Goal: Task Accomplishment & Management: Manage account settings

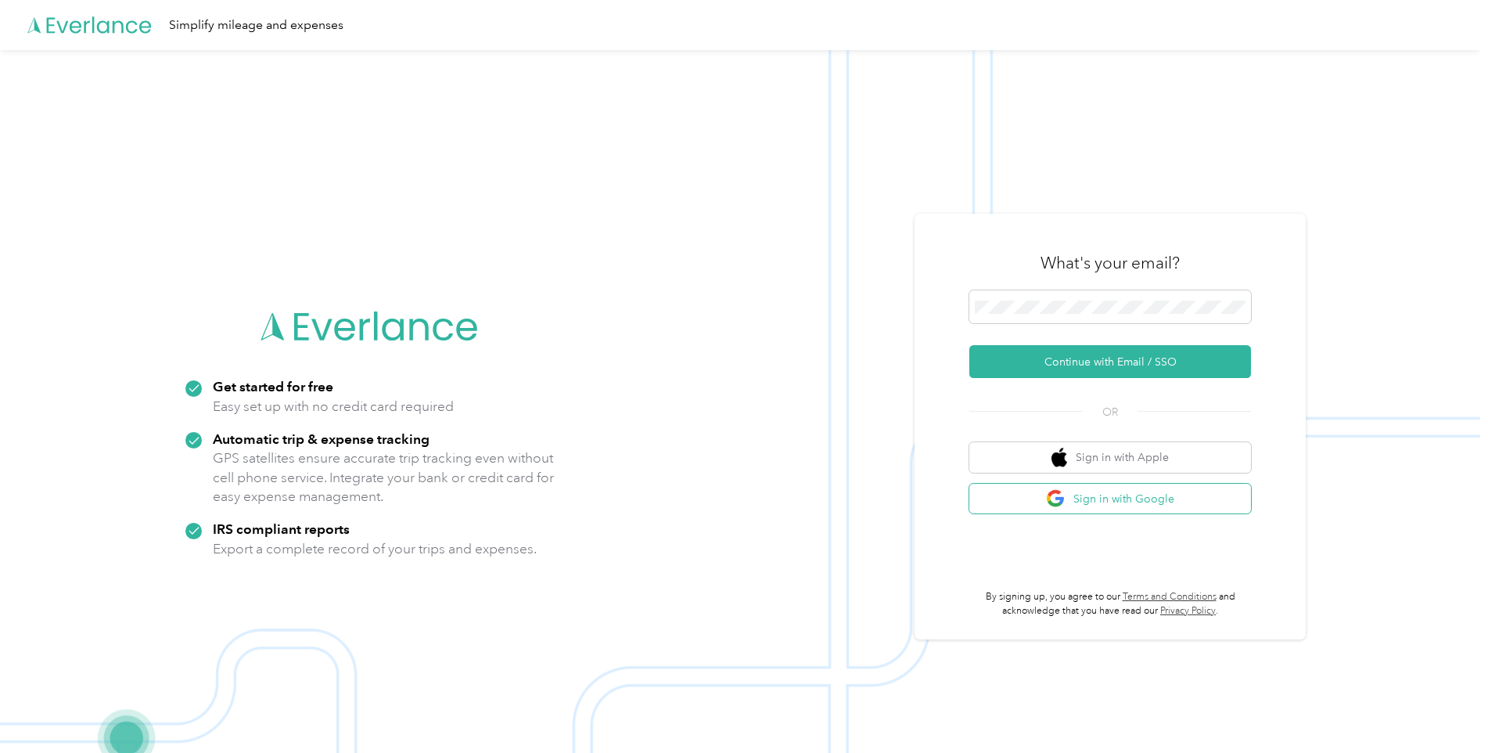
click at [1153, 500] on button "Sign in with Google" at bounding box center [1110, 499] width 282 height 31
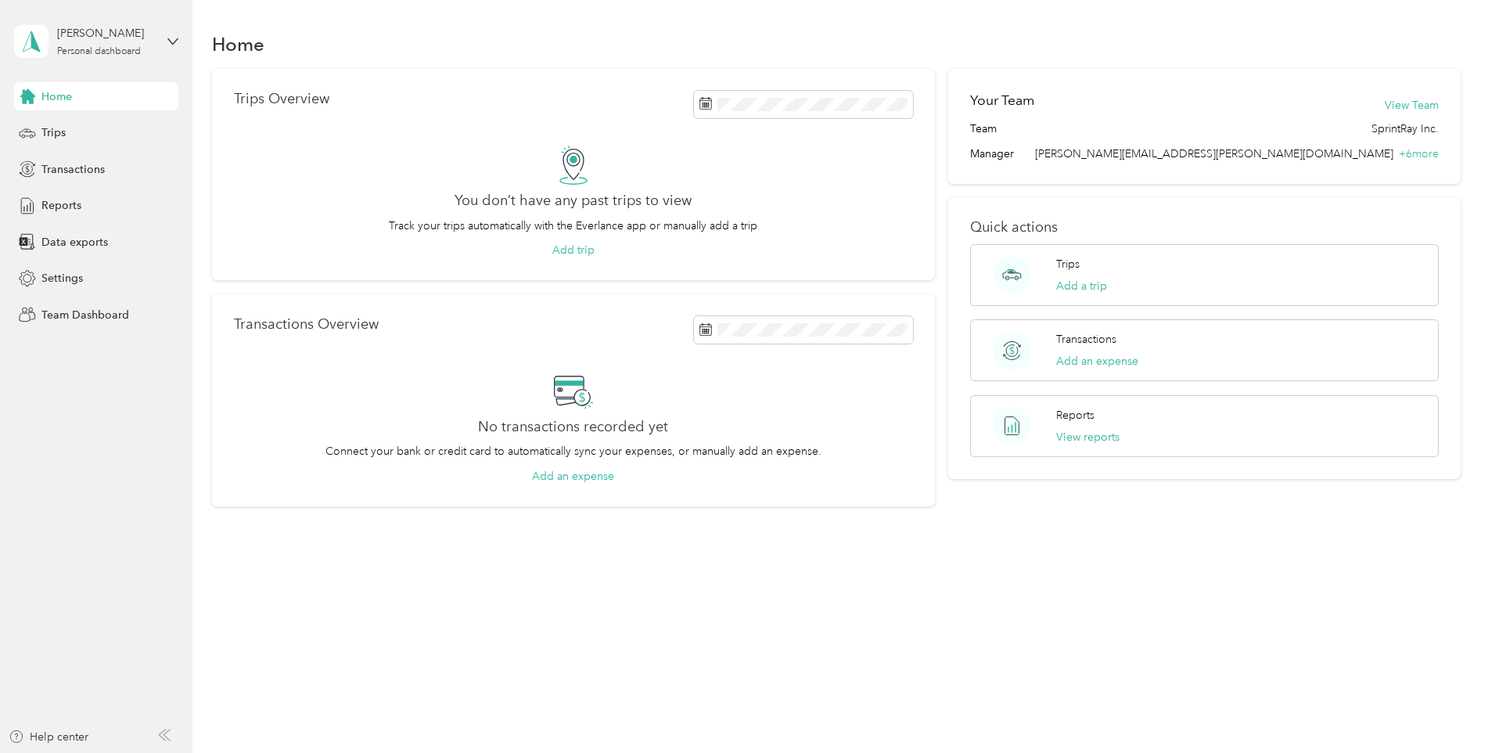
click at [156, 37] on div "[PERSON_NAME] Personal dashboard" at bounding box center [96, 41] width 164 height 55
click at [153, 141] on div "Team dashboard Personal dashboard Log out" at bounding box center [267, 163] width 484 height 99
click at [73, 56] on div "Personal dashboard" at bounding box center [99, 51] width 84 height 9
click at [89, 126] on div "Team dashboard" at bounding box center [70, 128] width 84 height 16
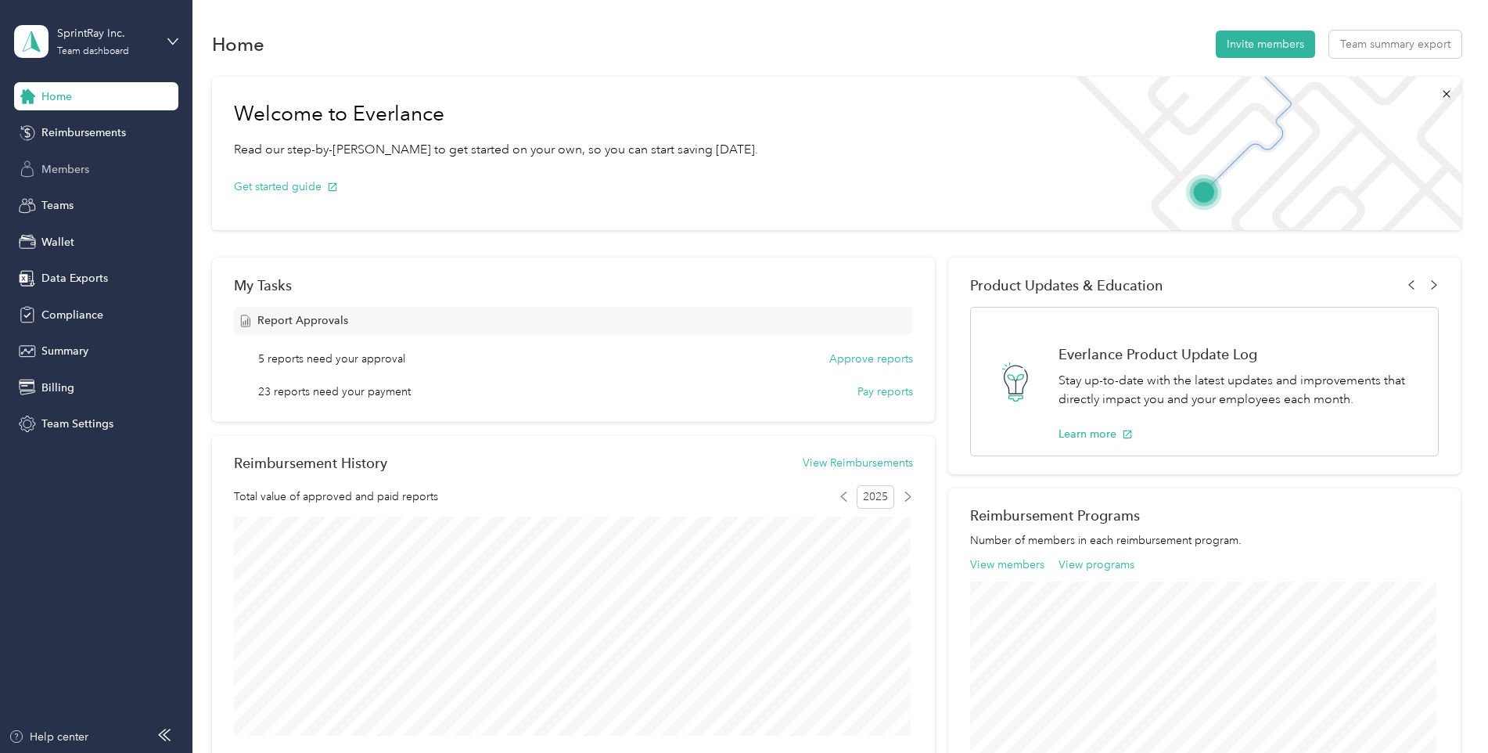
click at [75, 166] on span "Members" at bounding box center [65, 169] width 48 height 16
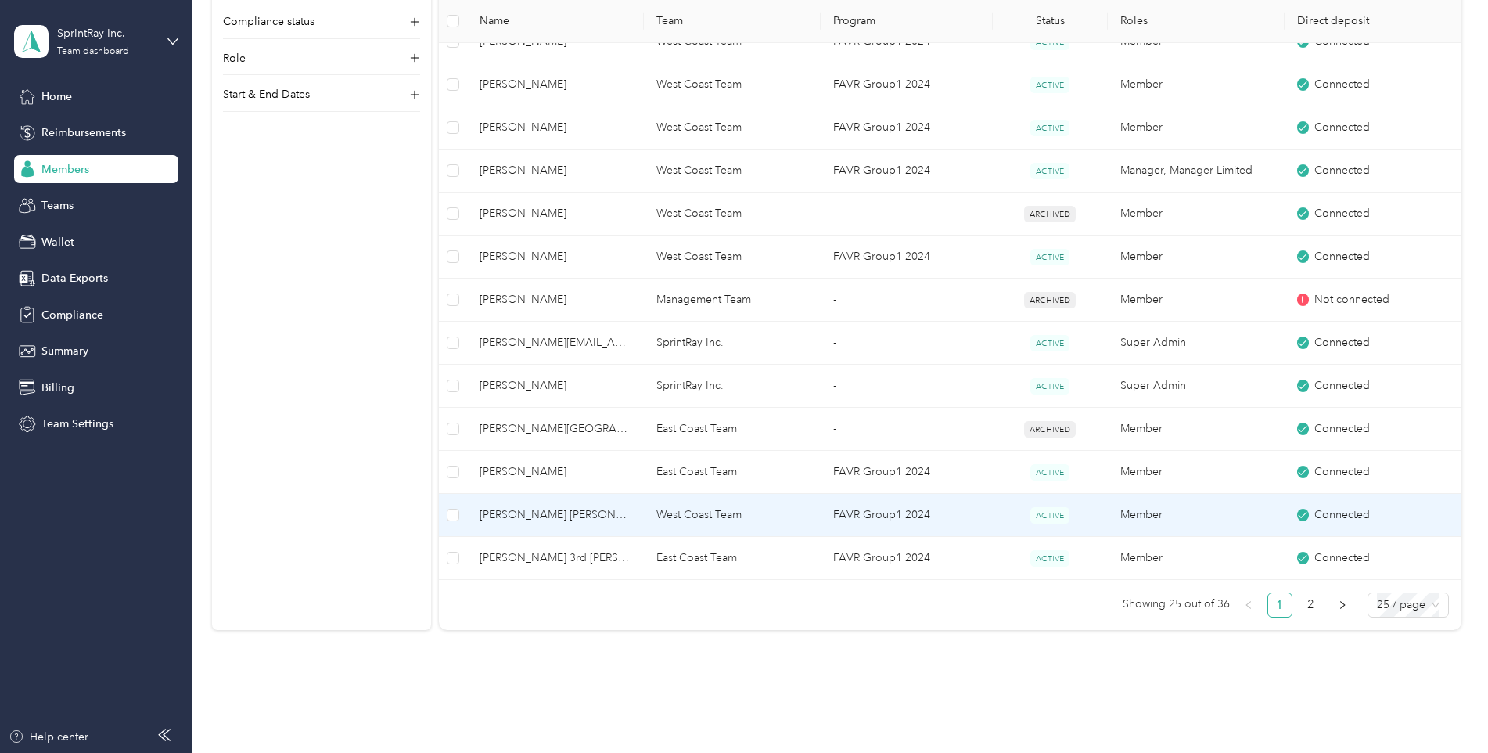
scroll to position [939, 0]
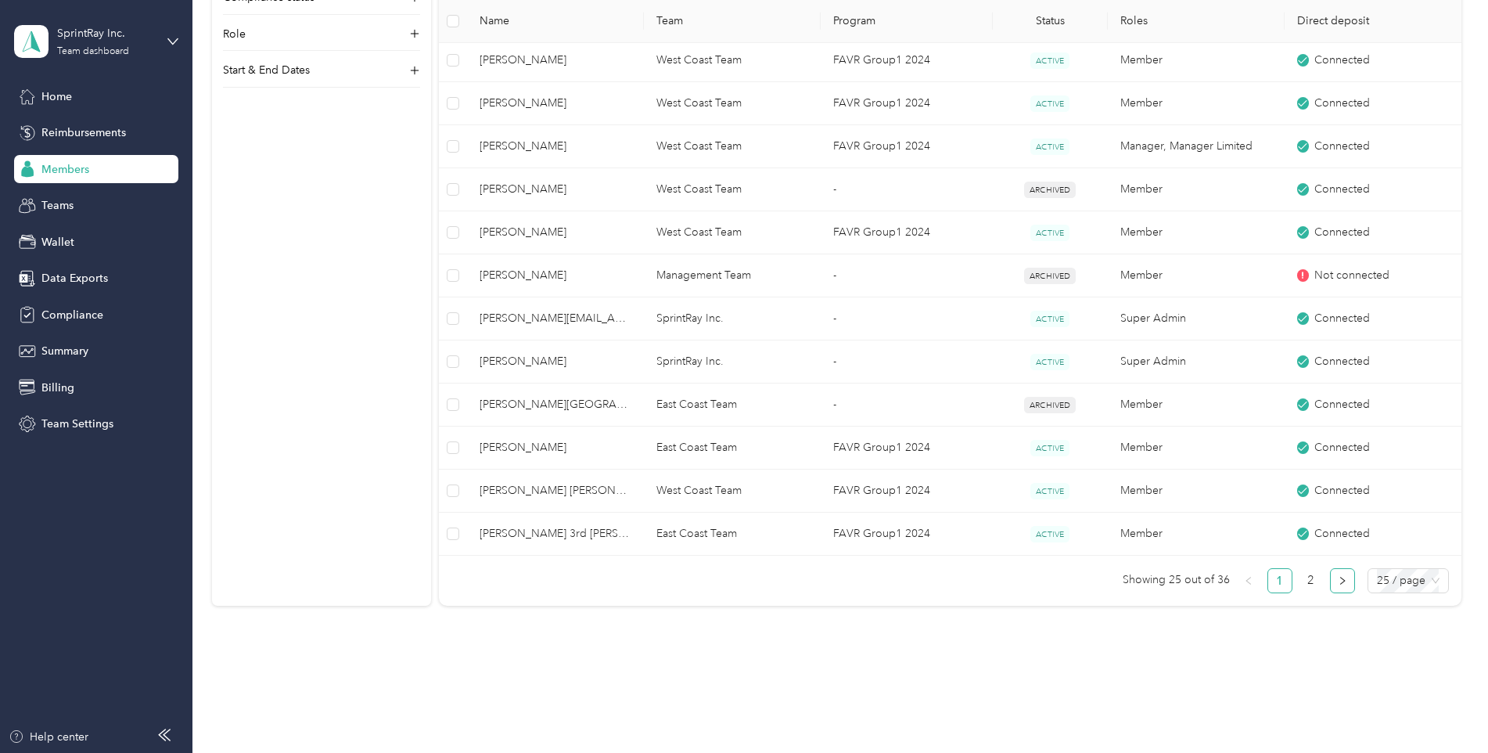
click at [1340, 584] on icon "right" at bounding box center [1342, 581] width 5 height 8
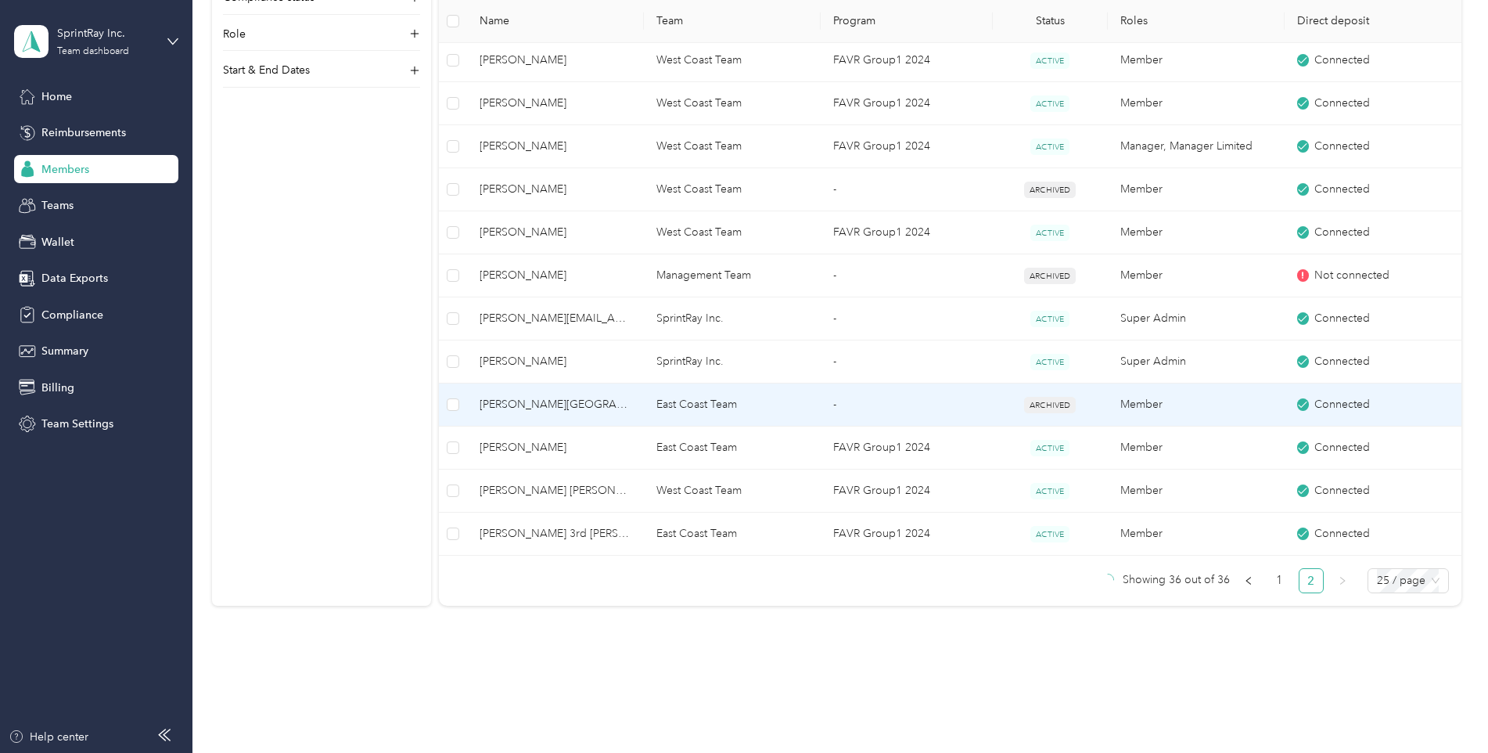
scroll to position [365, 0]
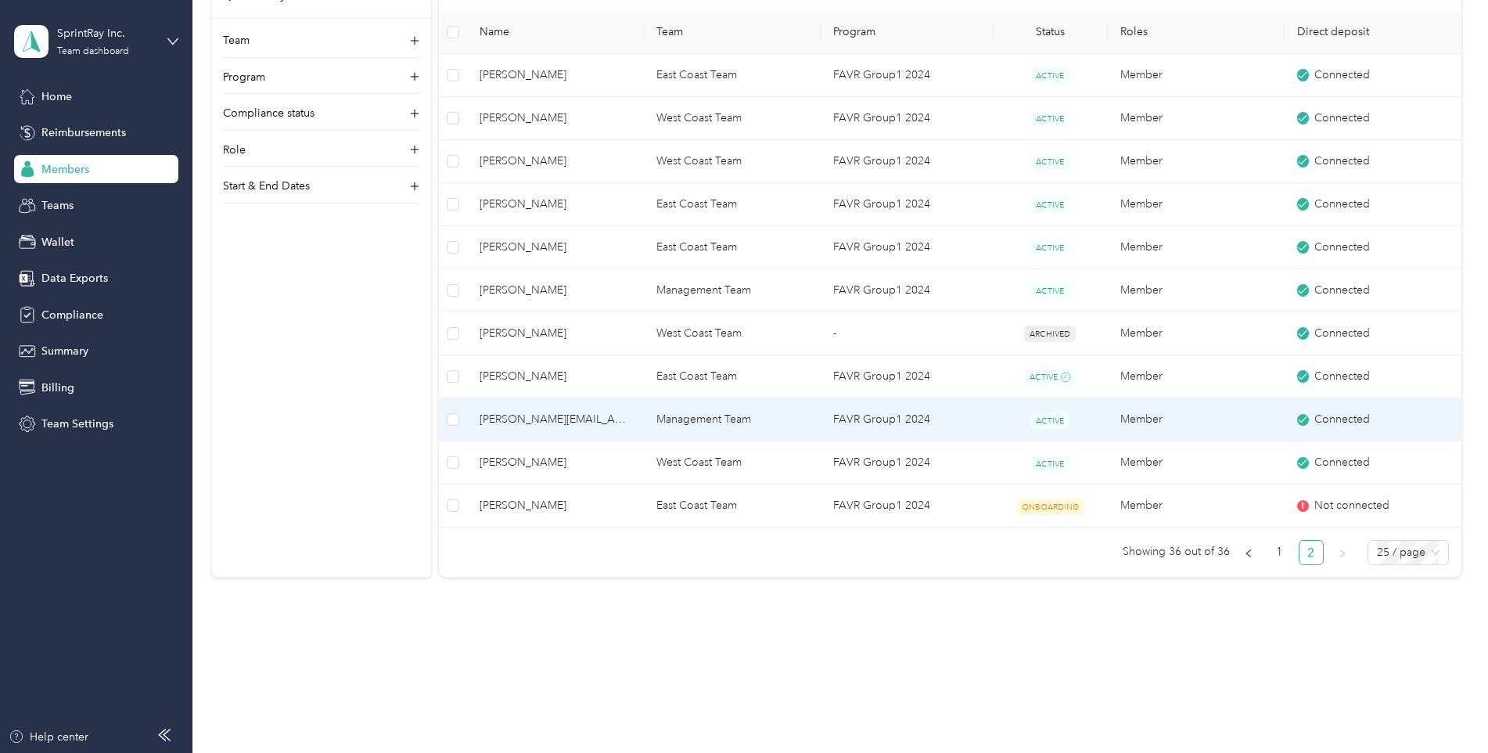
click at [574, 419] on span "[PERSON_NAME][EMAIL_ADDRESS][PERSON_NAME][DOMAIN_NAME]" at bounding box center [556, 419] width 152 height 17
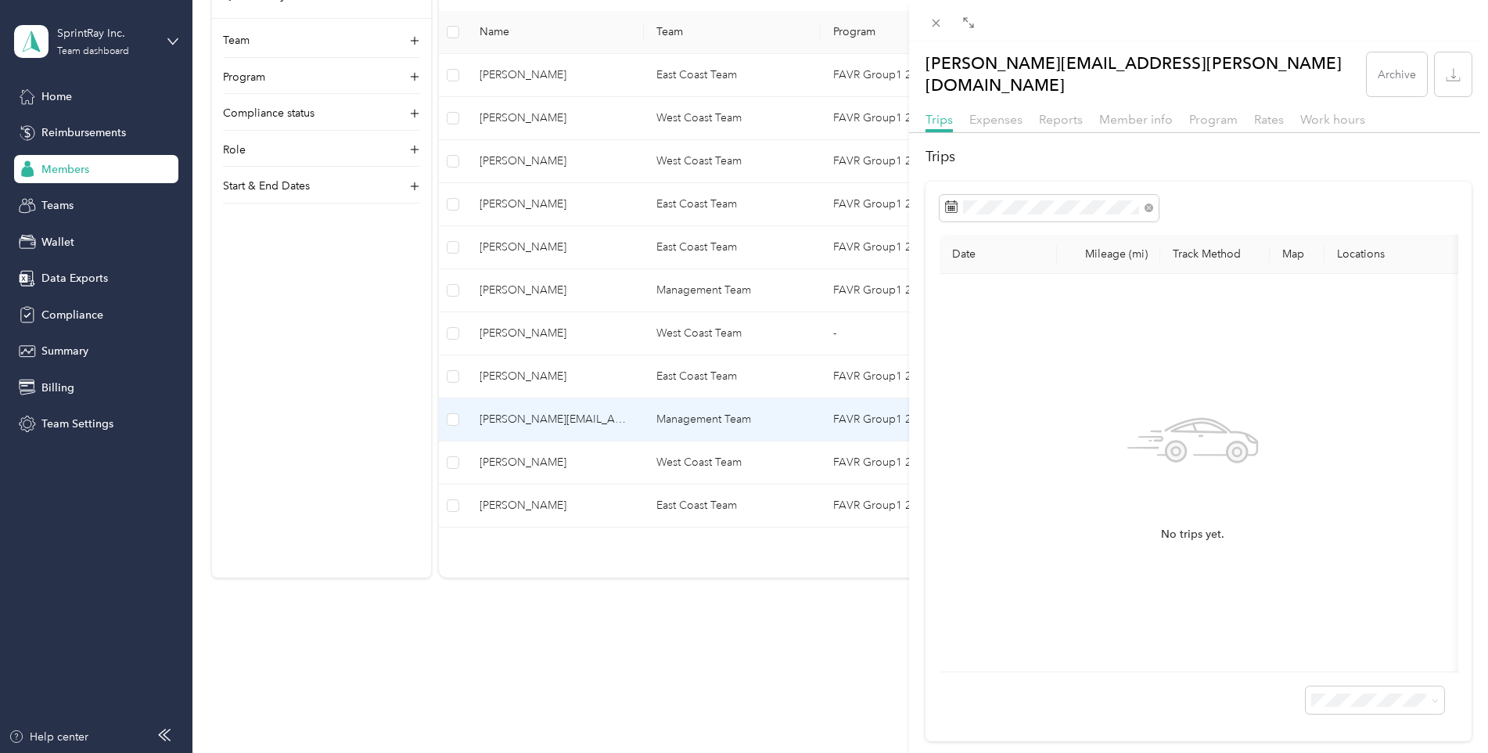
click at [1144, 110] on div "Member info" at bounding box center [1136, 120] width 74 height 20
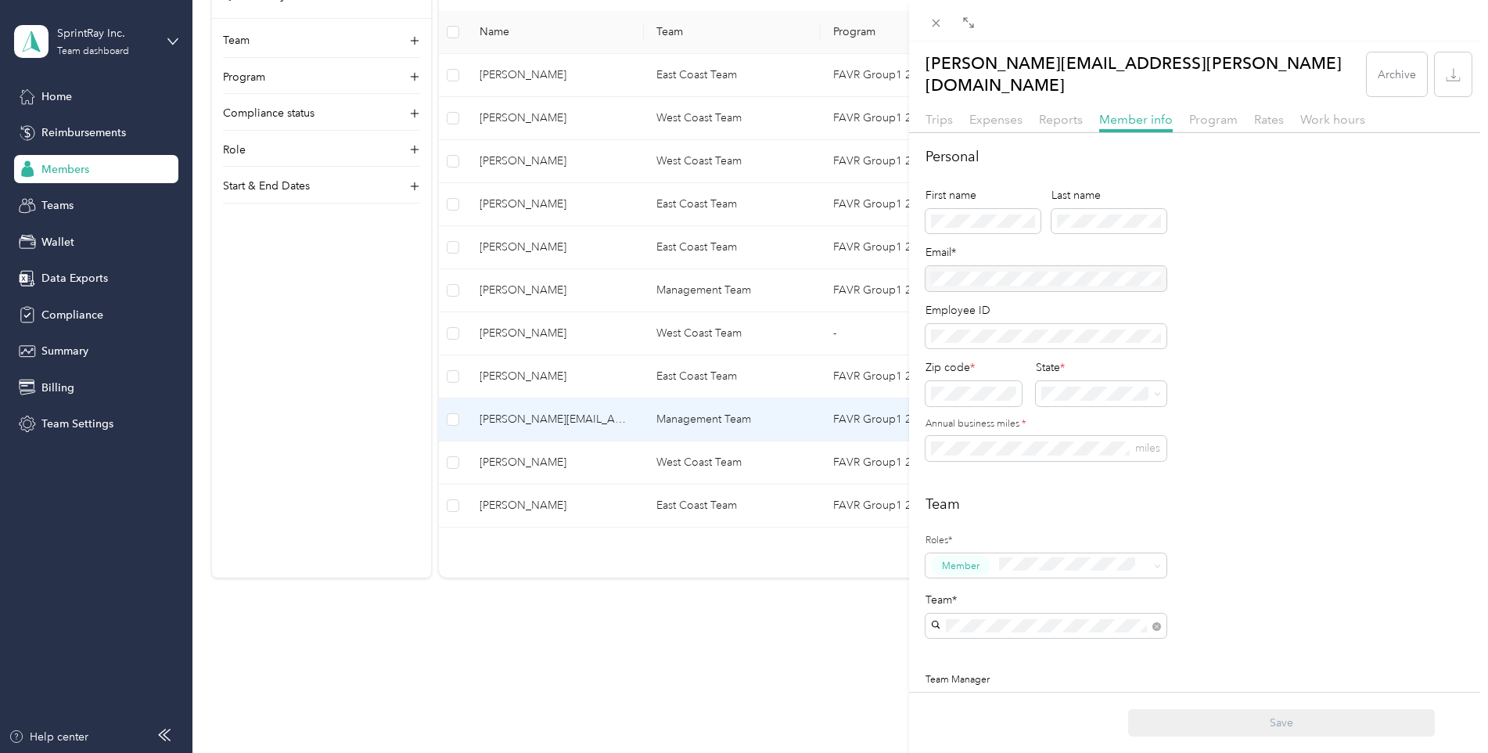
click at [59, 309] on div "[PERSON_NAME][EMAIL_ADDRESS][PERSON_NAME][DOMAIN_NAME] Archive Trips Expenses R…" at bounding box center [744, 376] width 1488 height 753
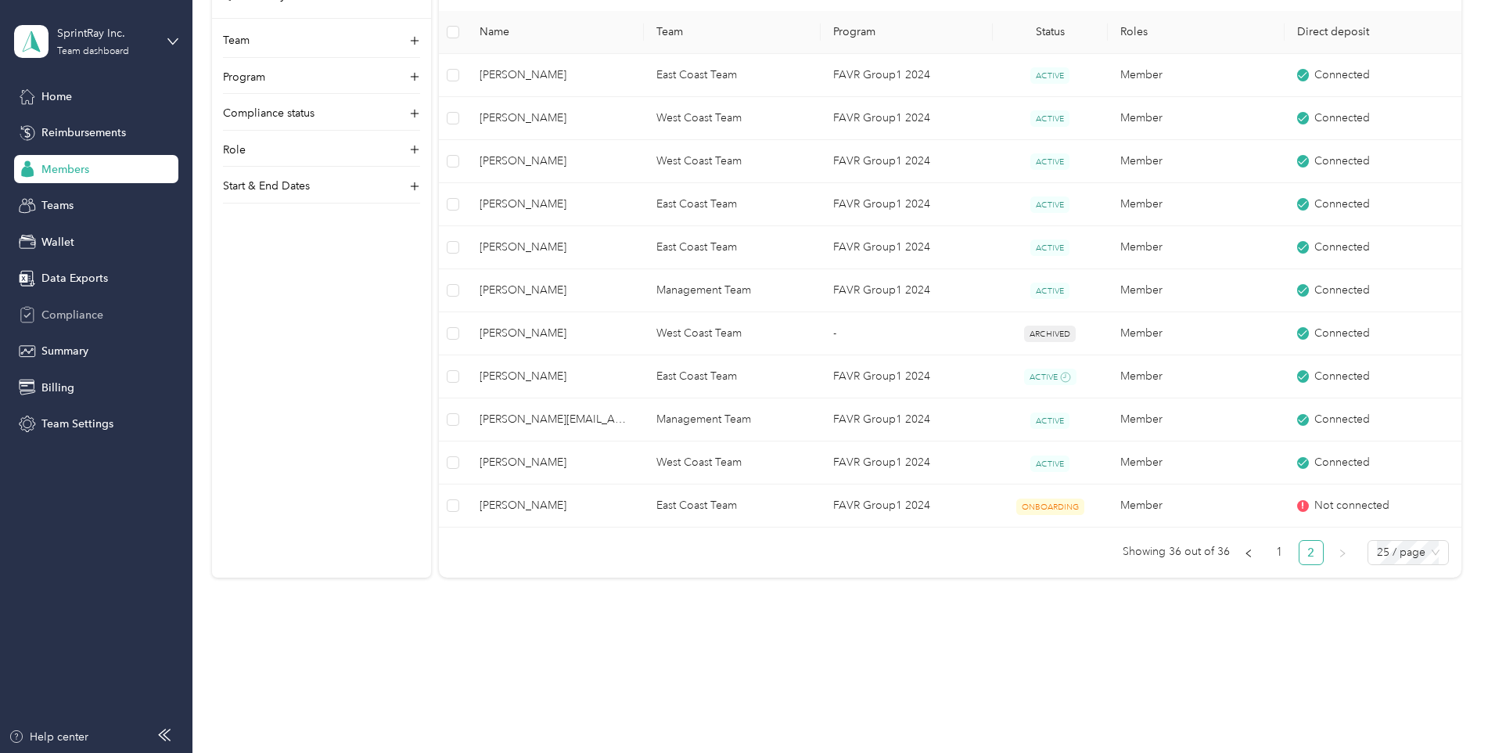
click at [59, 315] on span "Compliance" at bounding box center [72, 315] width 62 height 16
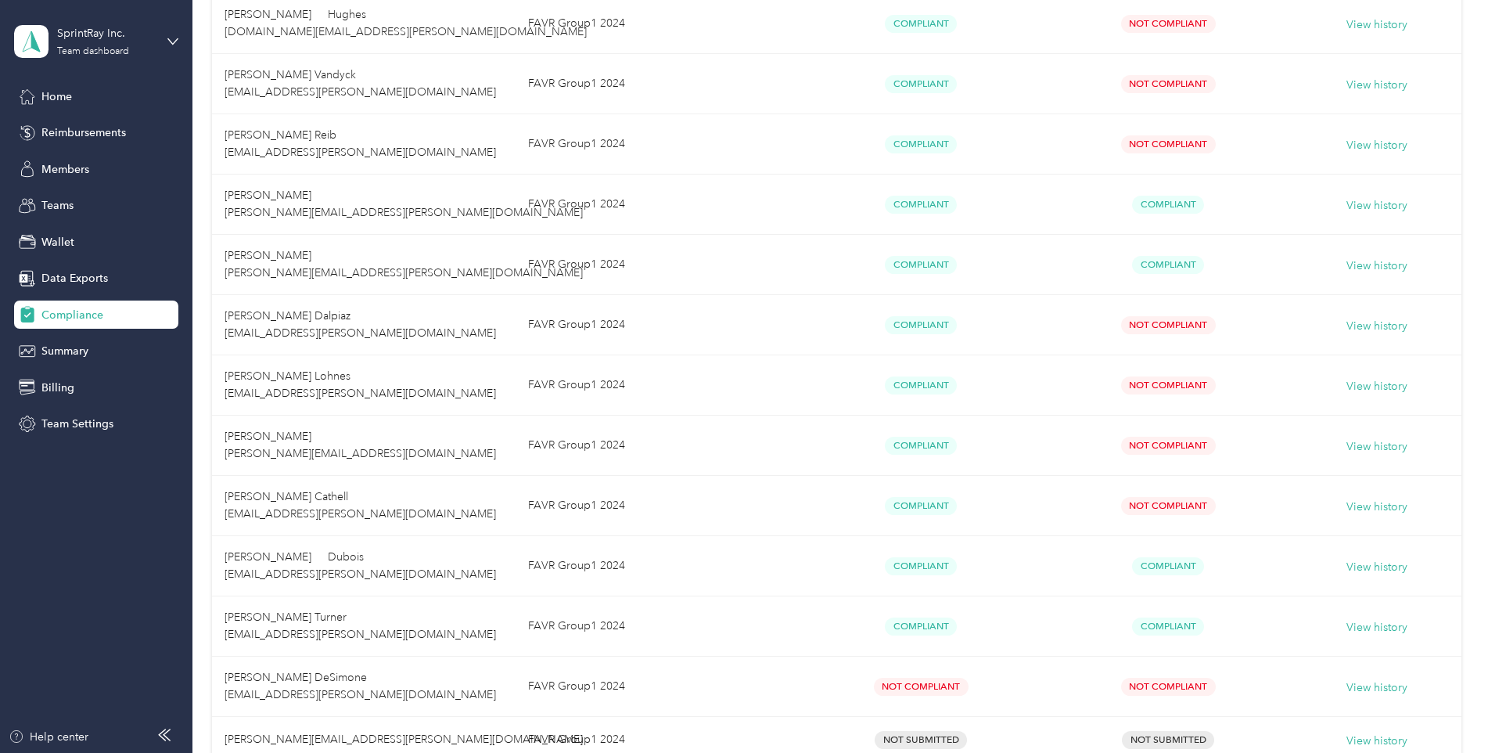
scroll to position [1239, 0]
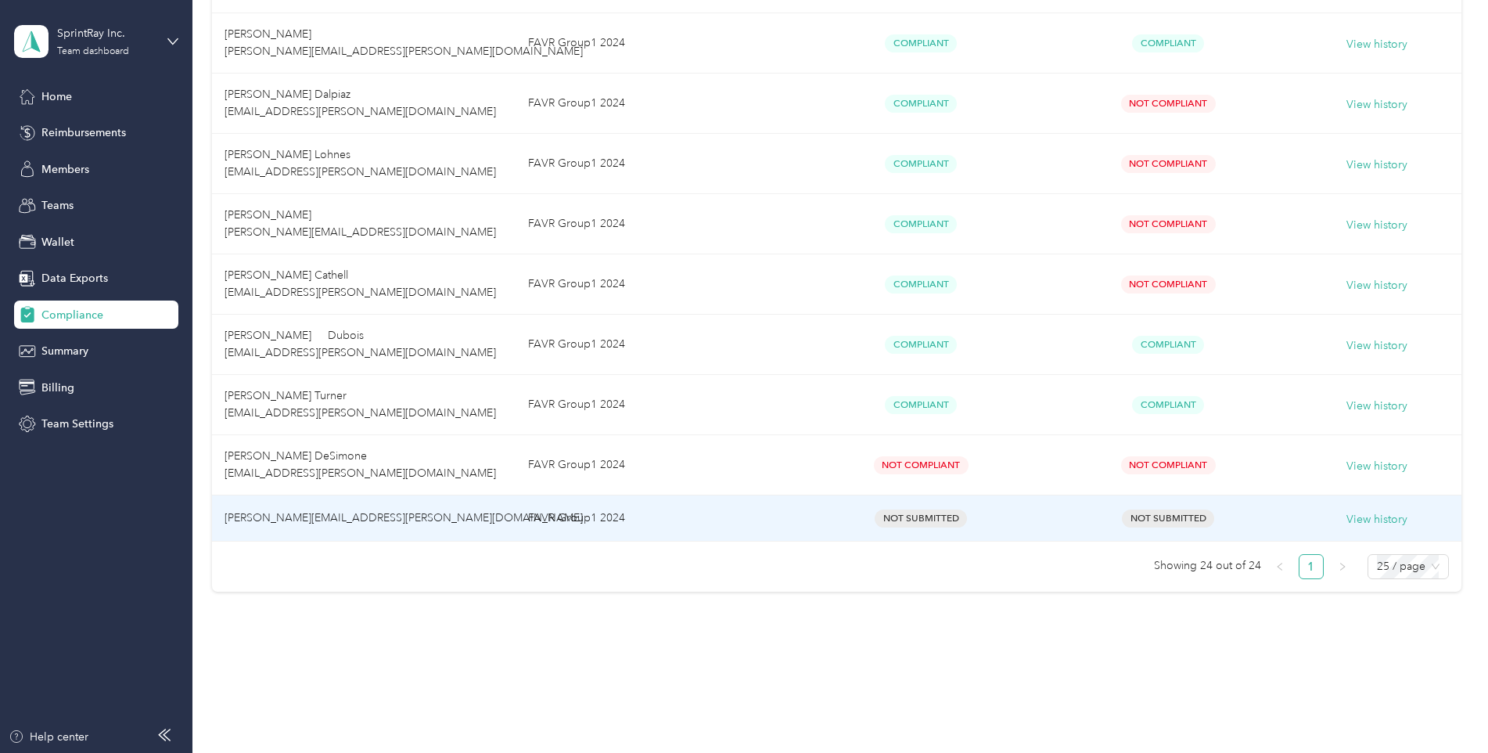
click at [439, 513] on td "[PERSON_NAME][EMAIL_ADDRESS][PERSON_NAME][DOMAIN_NAME]" at bounding box center [364, 518] width 304 height 46
click at [327, 516] on span "[PERSON_NAME][EMAIL_ADDRESS][PERSON_NAME][DOMAIN_NAME]" at bounding box center [404, 517] width 358 height 13
click at [323, 518] on span "[PERSON_NAME][EMAIL_ADDRESS][PERSON_NAME][DOMAIN_NAME]" at bounding box center [404, 517] width 358 height 13
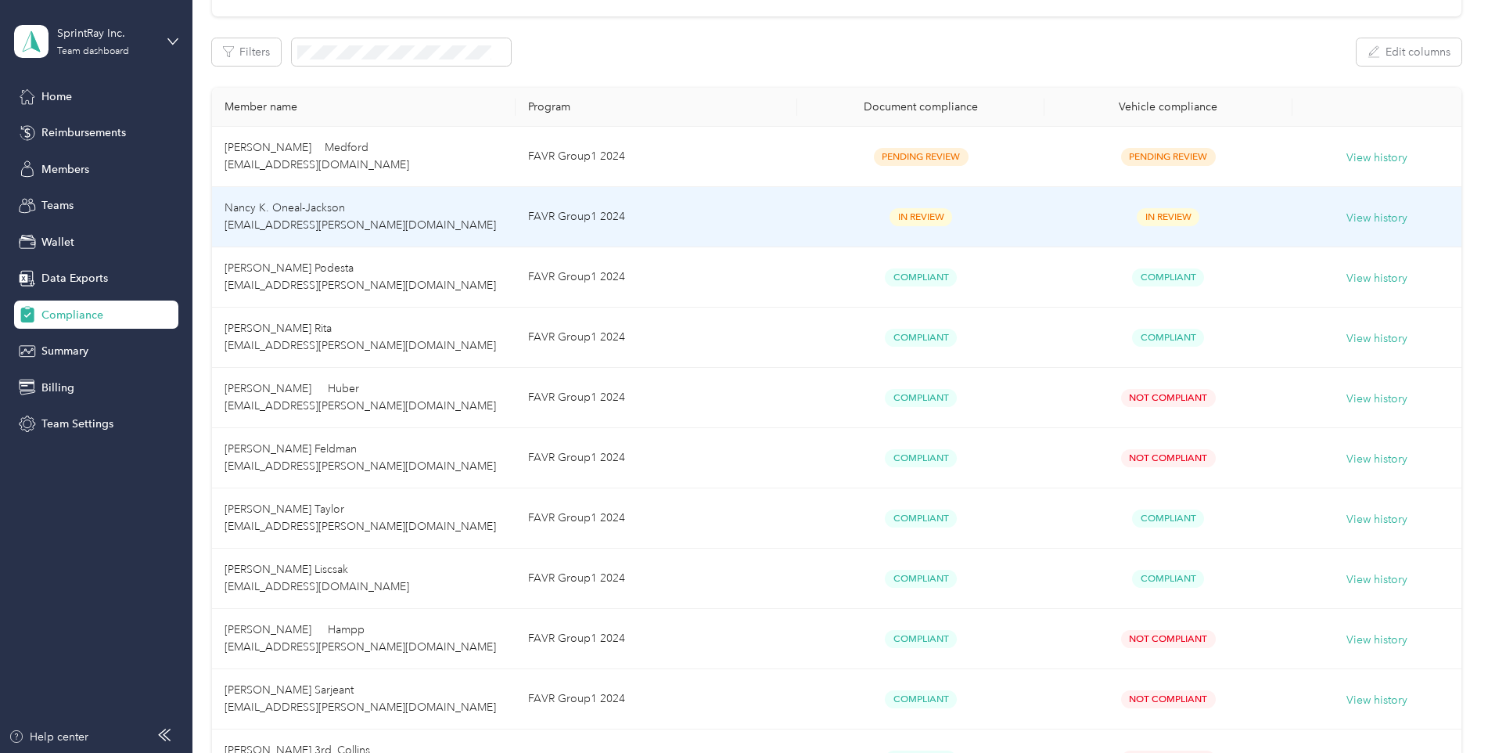
scroll to position [0, 0]
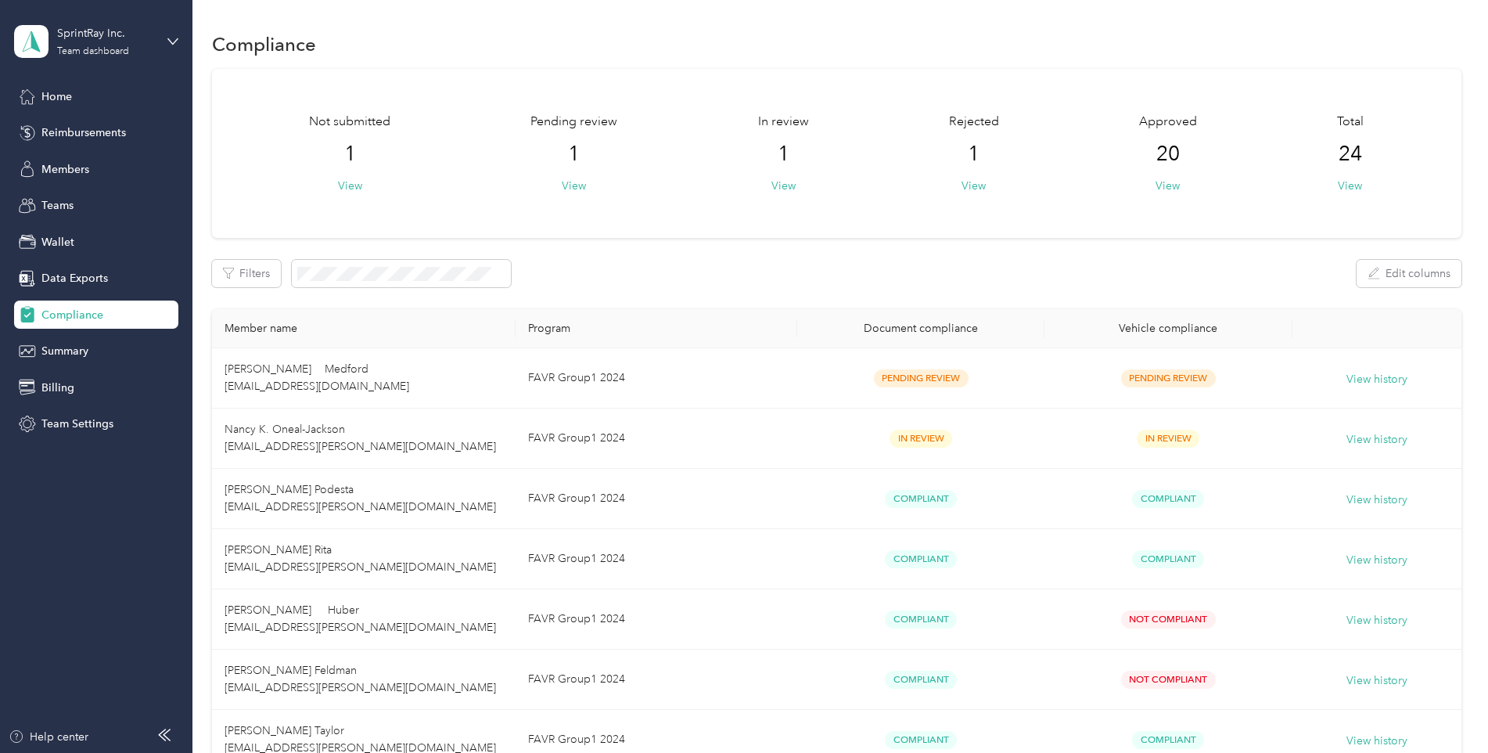
click at [74, 724] on aside "SprintRay Inc. Team dashboard Home Reimbursements Members Teams Wallet Data Exp…" at bounding box center [96, 376] width 192 height 753
click at [74, 727] on div "Help center" at bounding box center [49, 736] width 80 height 16
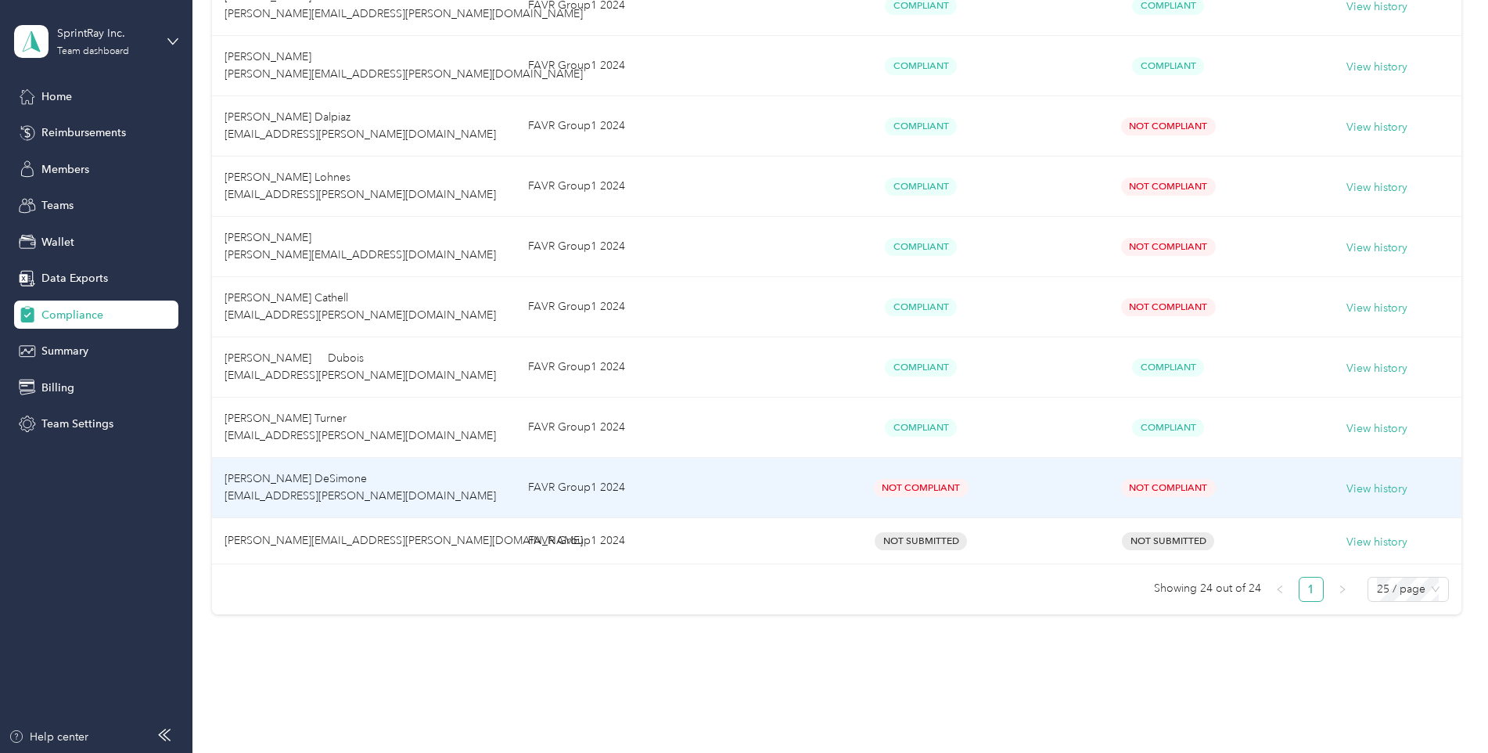
scroll to position [1239, 0]
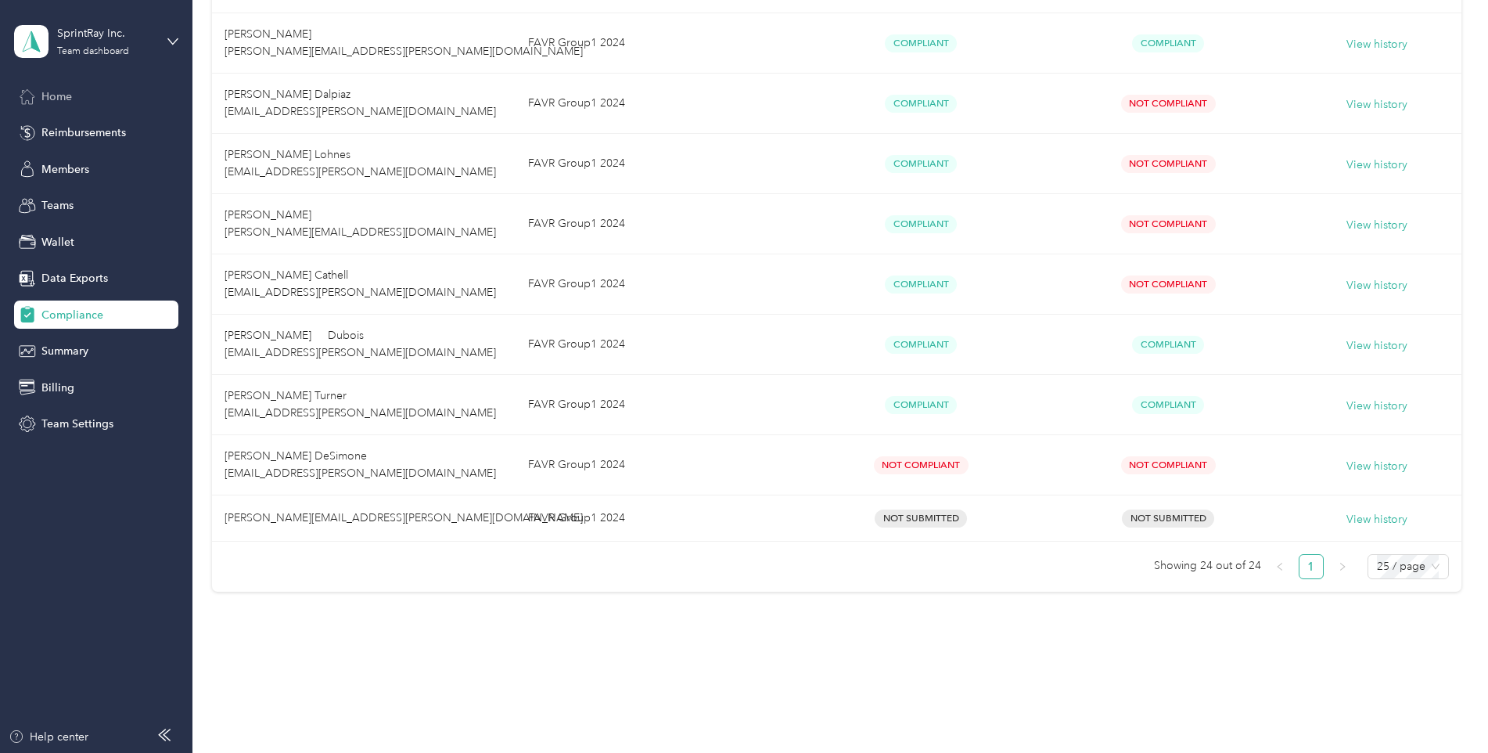
click at [61, 100] on span "Home" at bounding box center [56, 96] width 31 height 16
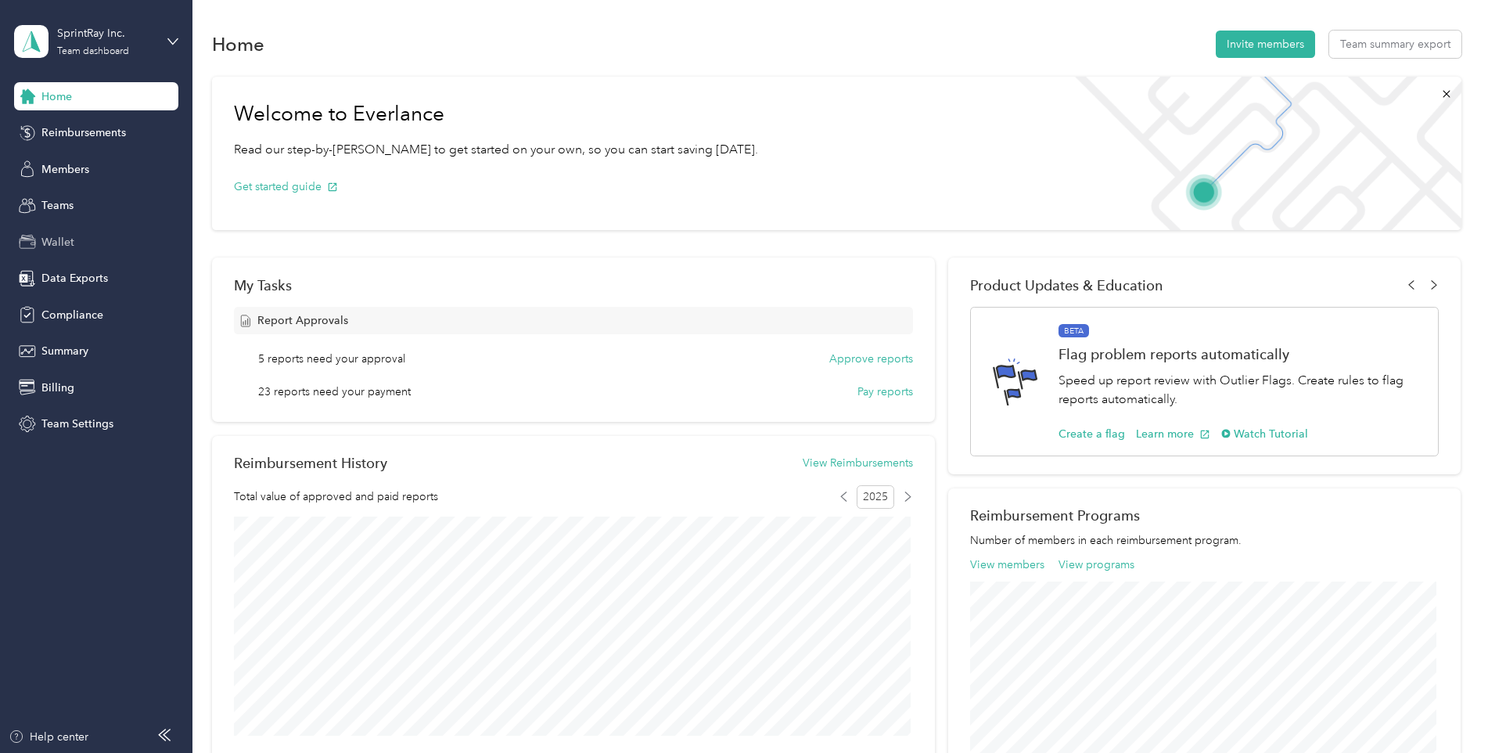
click at [59, 232] on div "Wallet" at bounding box center [96, 242] width 164 height 28
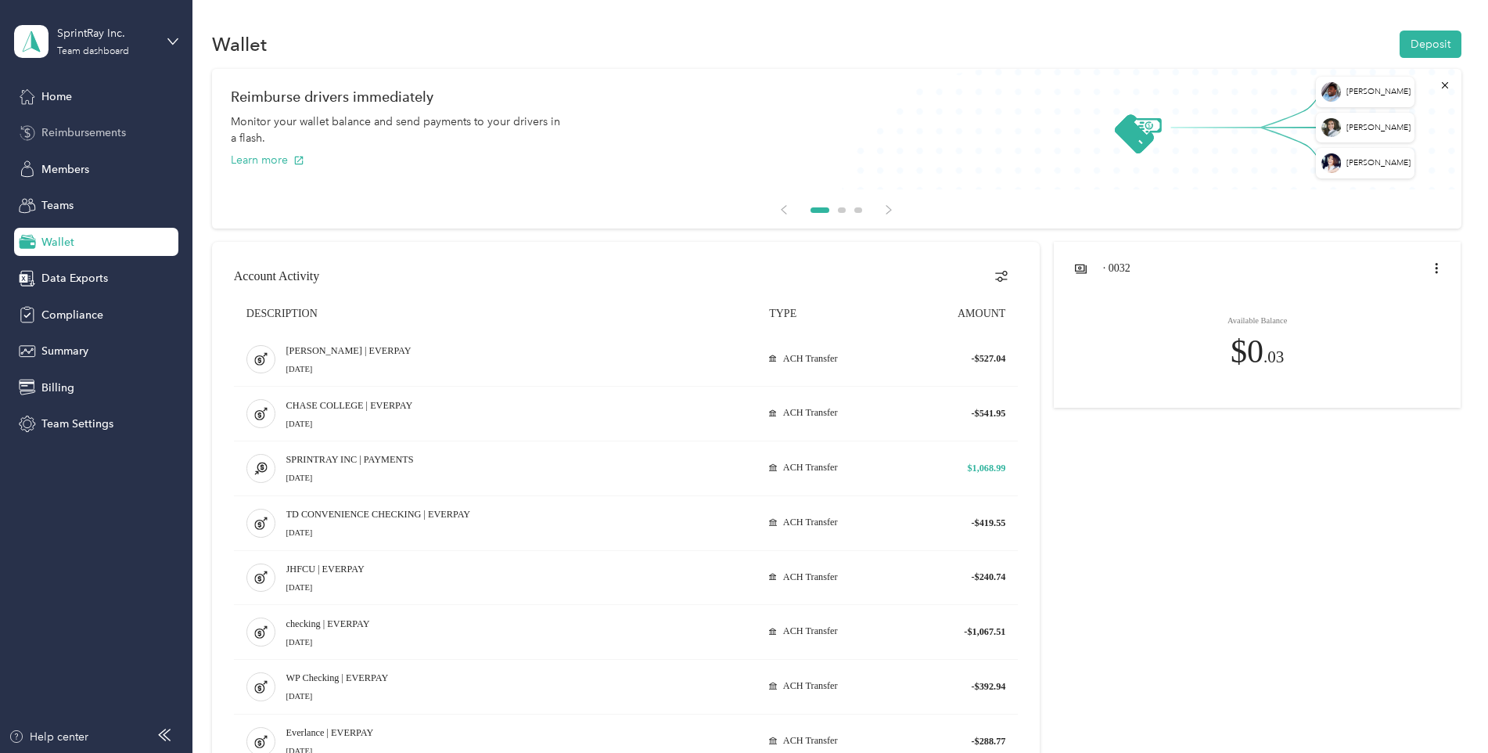
click at [59, 125] on span "Reimbursements" at bounding box center [83, 132] width 84 height 16
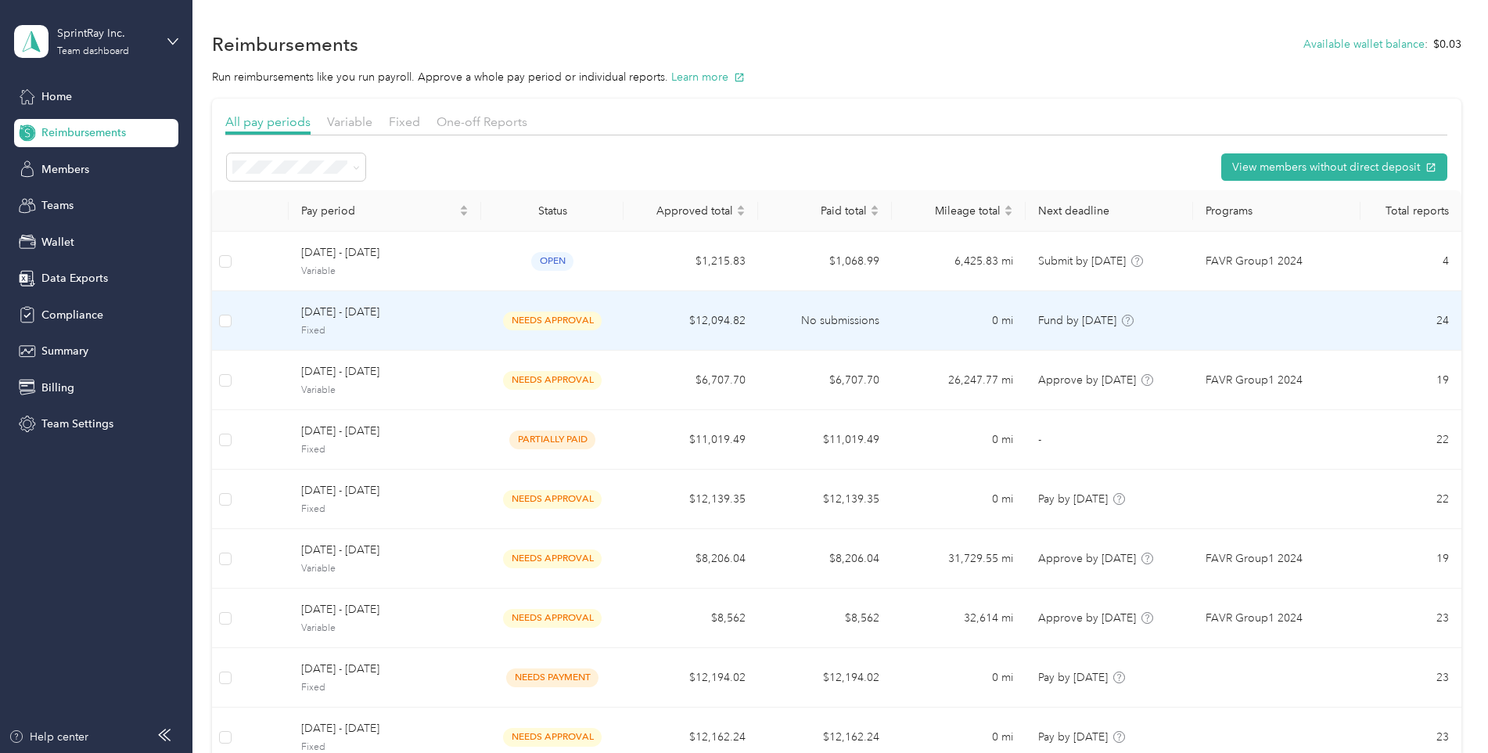
click at [331, 311] on span "[DATE] - [DATE]" at bounding box center [384, 312] width 167 height 17
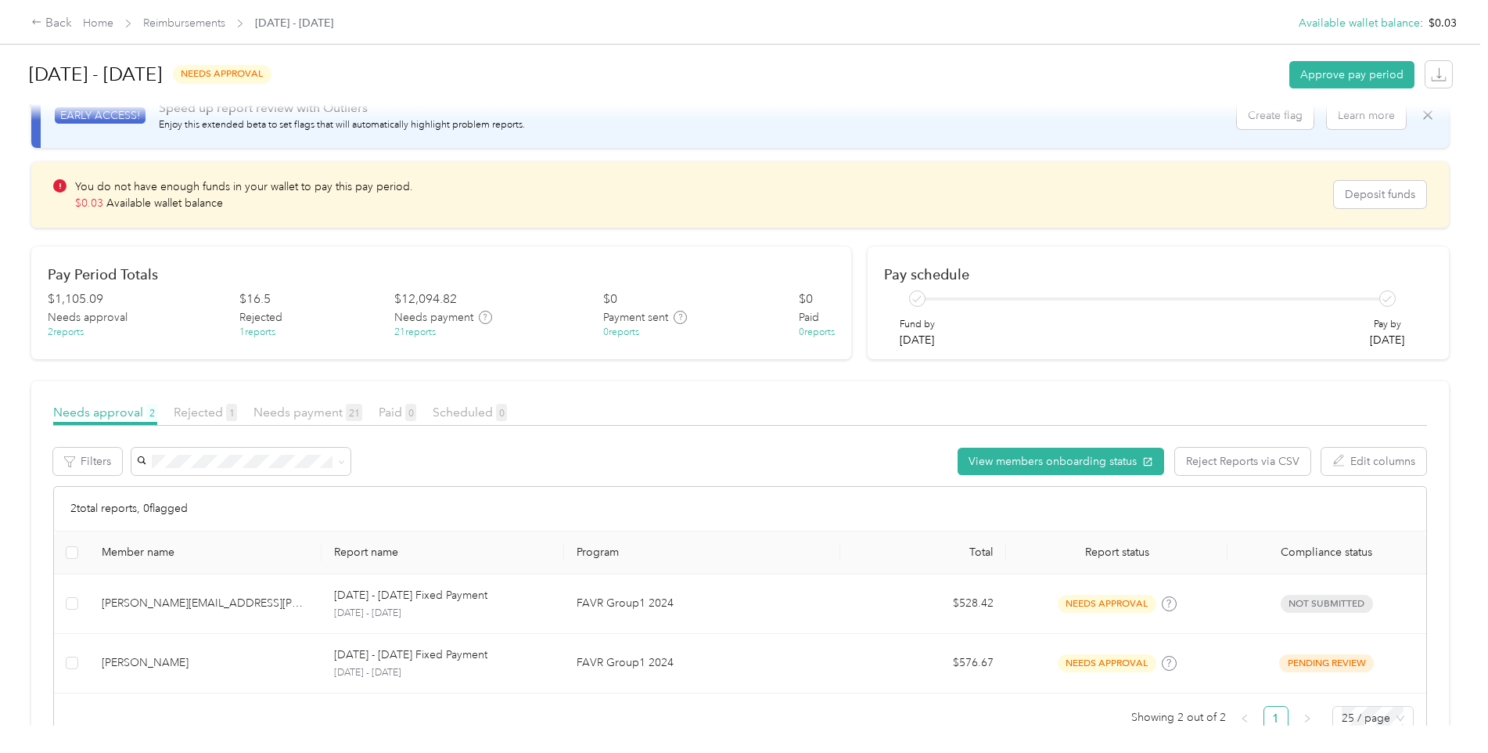
scroll to position [78, 0]
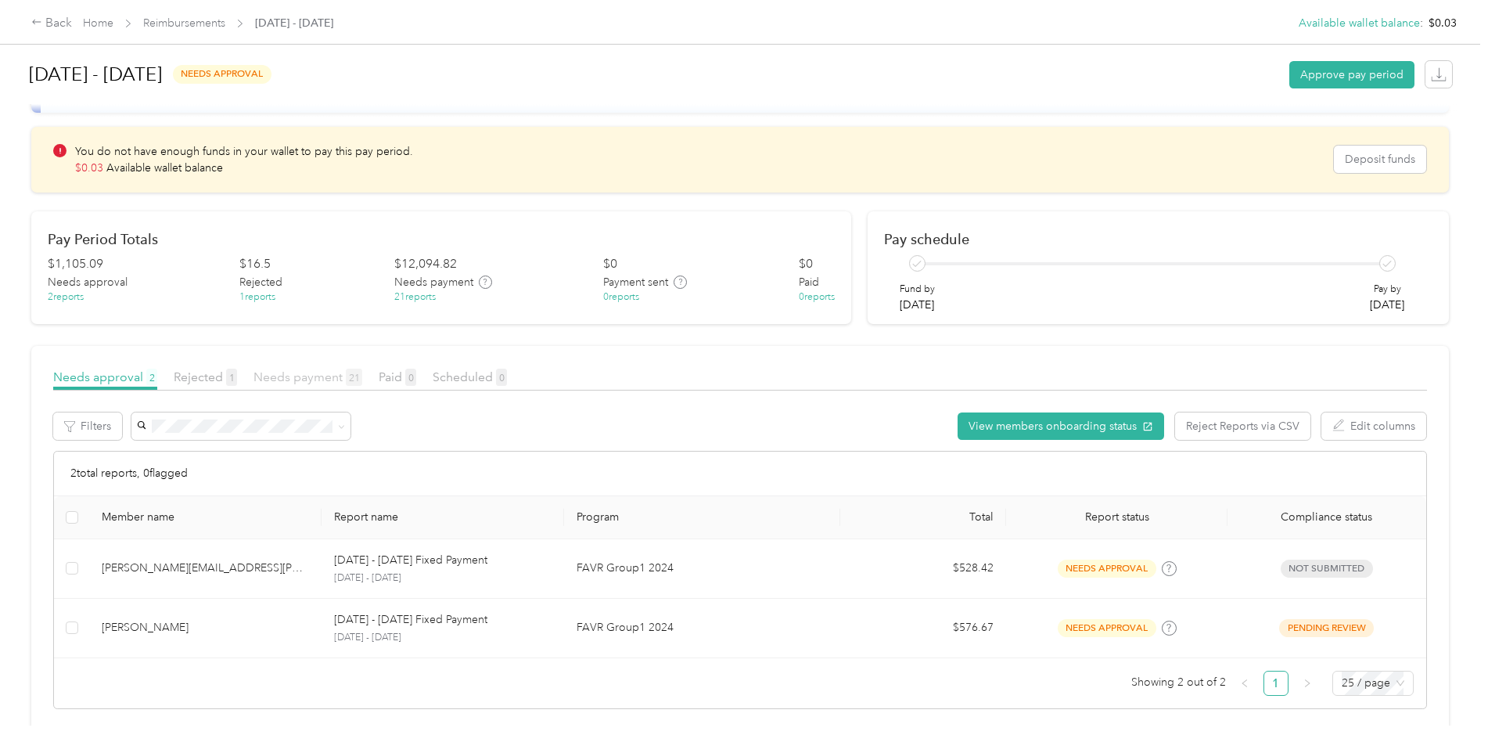
click at [297, 374] on span "Needs payment 21" at bounding box center [307, 376] width 109 height 15
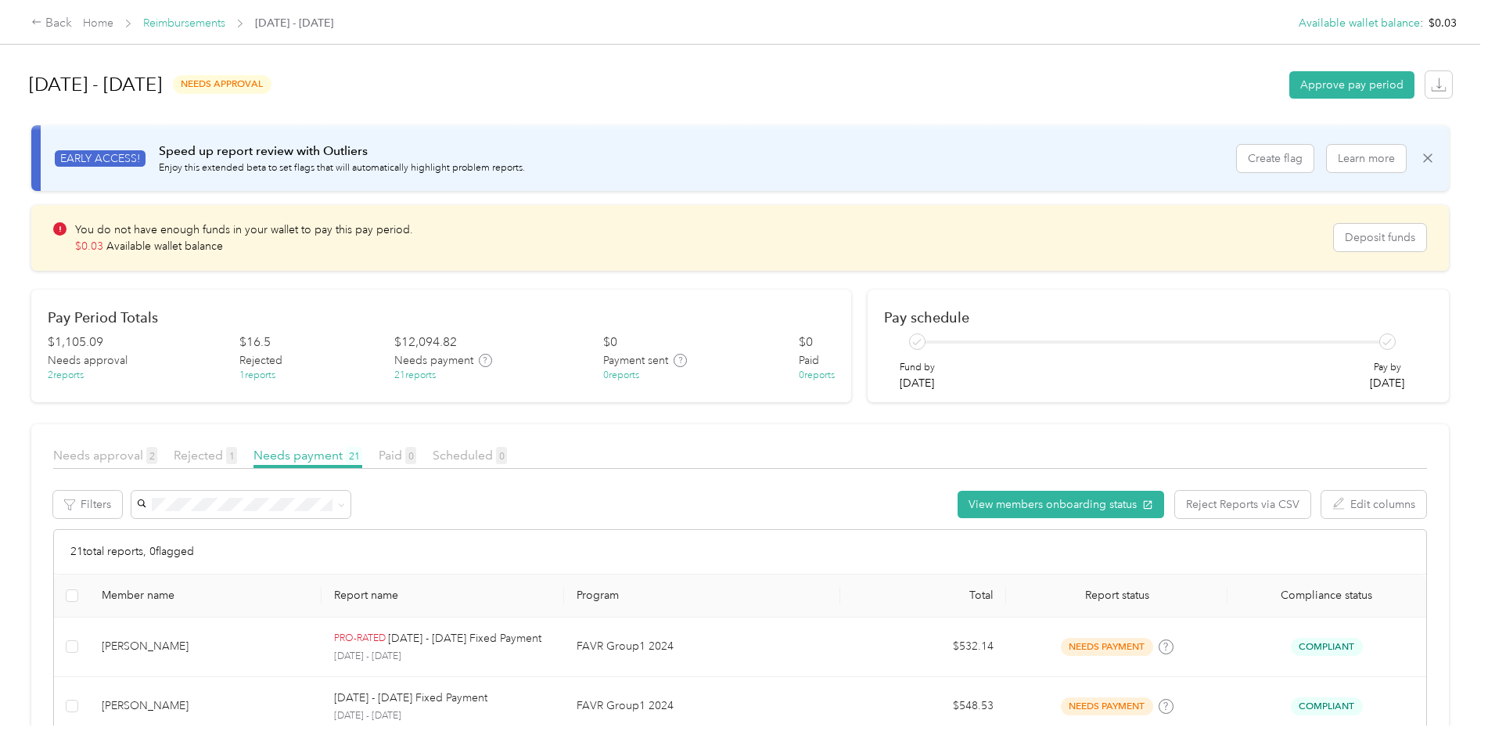
click at [203, 22] on link "Reimbursements" at bounding box center [184, 22] width 82 height 13
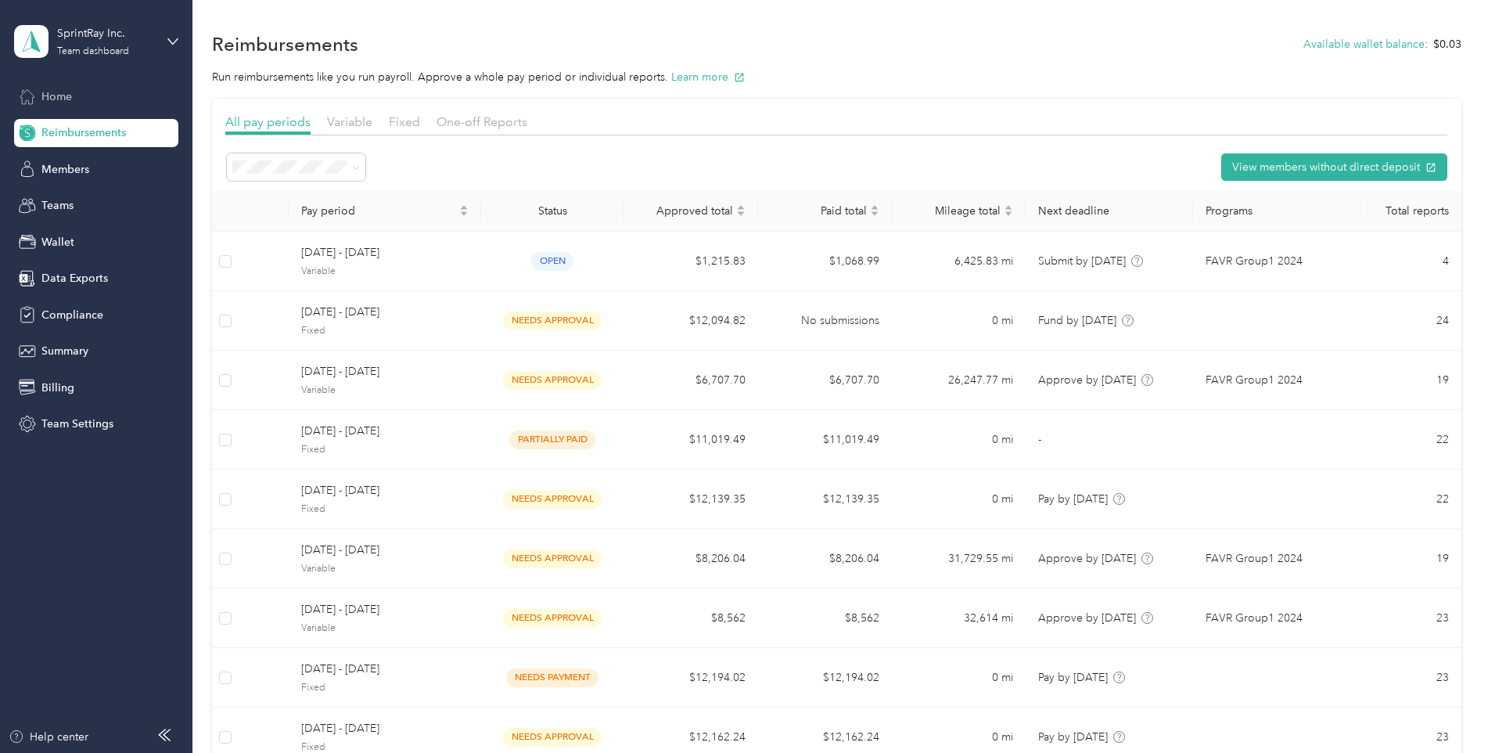
click at [38, 92] on div "Home" at bounding box center [96, 96] width 164 height 28
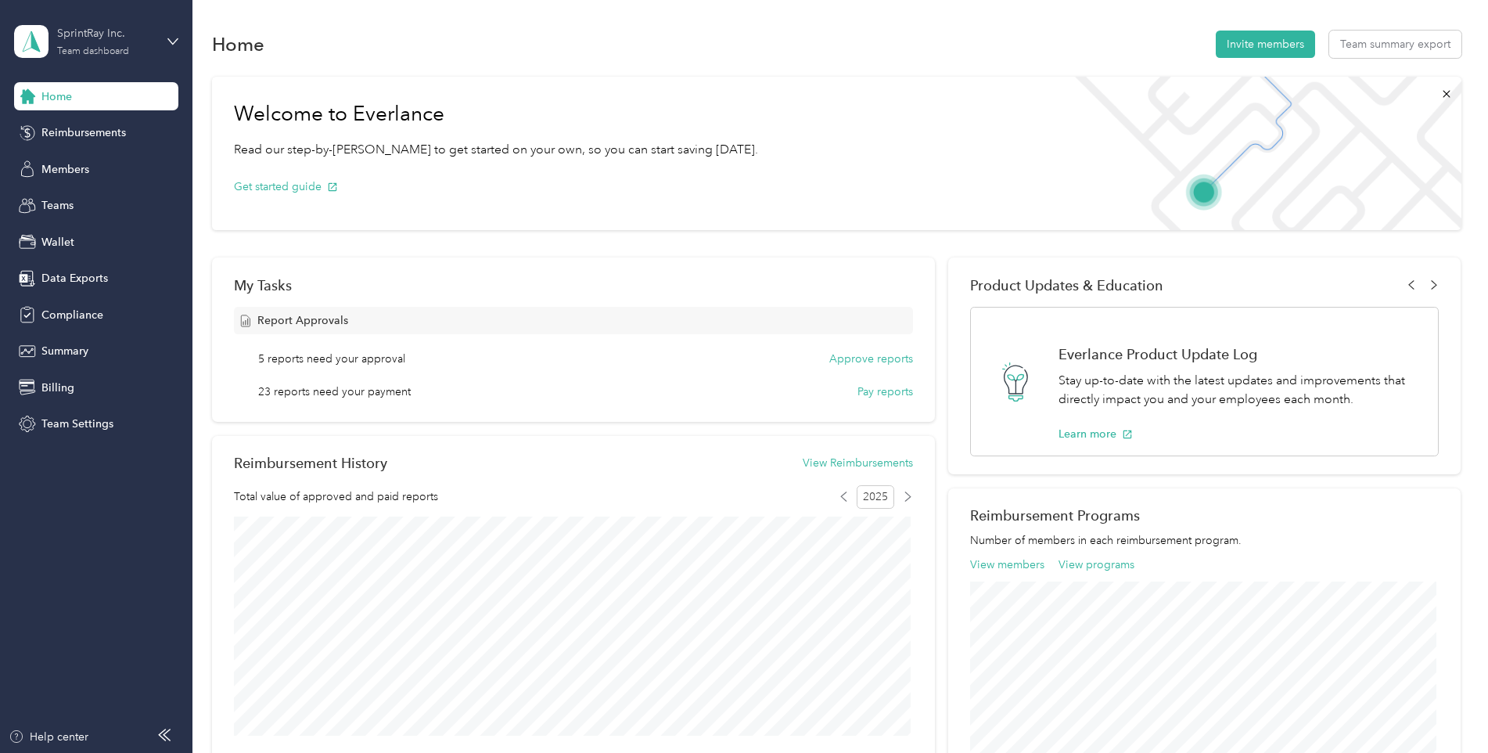
click at [87, 30] on div "SprintRay Inc." at bounding box center [106, 33] width 98 height 16
click at [64, 194] on div "Log out" at bounding box center [58, 200] width 60 height 16
